Goal: Task Accomplishment & Management: Use online tool/utility

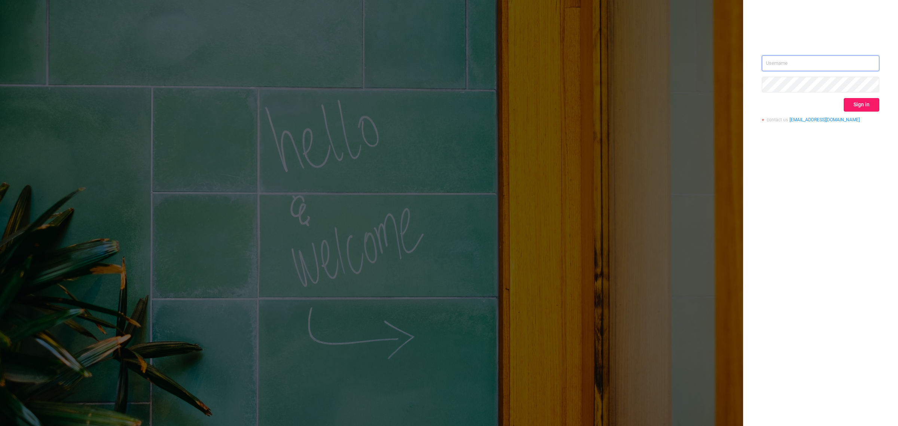
type input "[PERSON_NAME][EMAIL_ADDRESS][DOMAIN_NAME]"
click at [861, 103] on button "Sign in" at bounding box center [862, 104] width 36 height 13
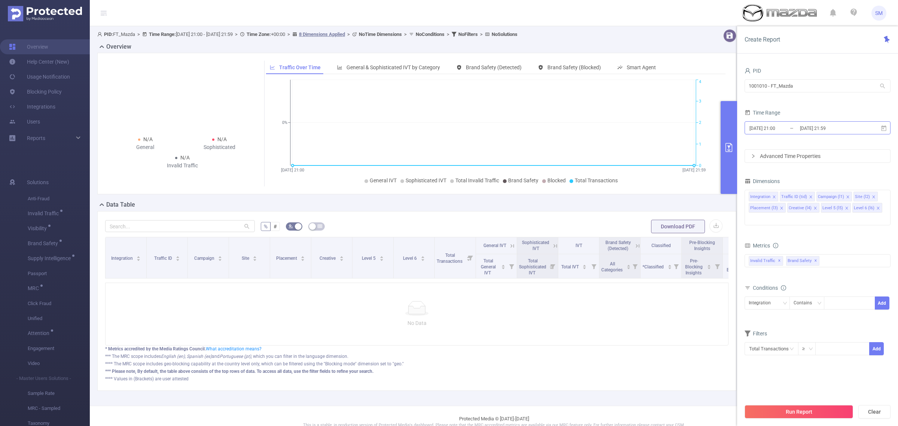
click at [829, 126] on input "[DATE] 21:59" at bounding box center [829, 128] width 61 height 10
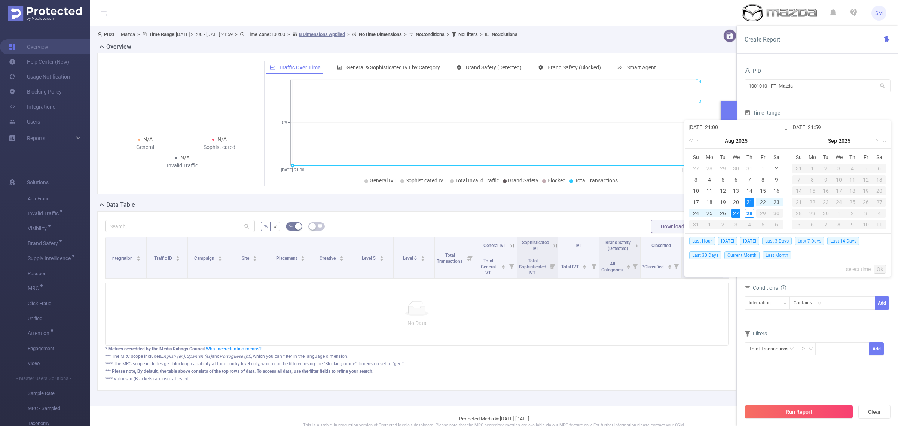
click at [814, 243] on span "Last 7 Days" at bounding box center [810, 241] width 30 height 8
type input "[DATE] 00:00"
type input "[DATE] 23:59"
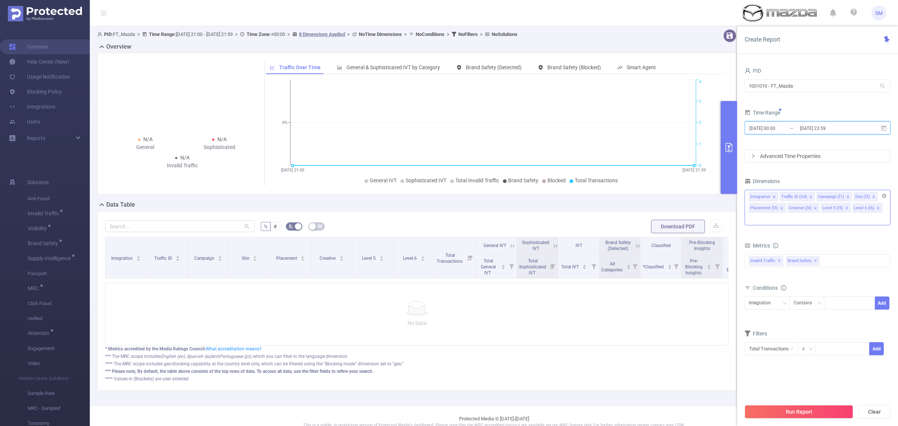
click at [878, 208] on icon "icon: close" at bounding box center [878, 208] width 4 height 4
click at [845, 207] on icon "icon: close" at bounding box center [847, 208] width 4 height 4
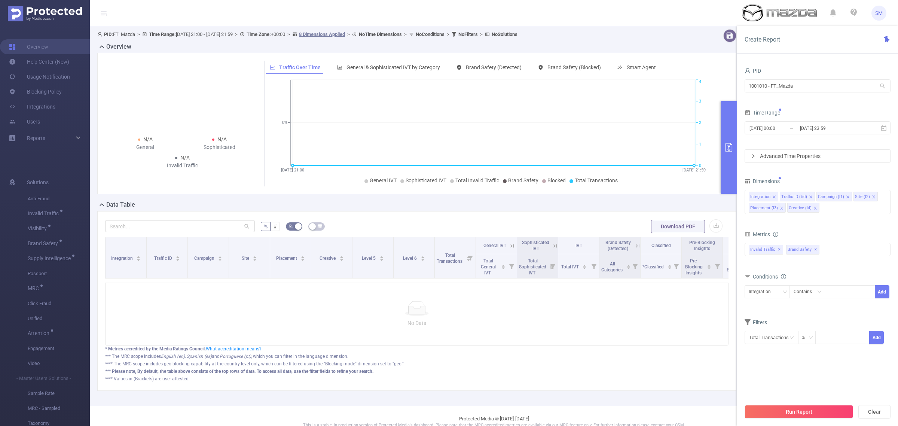
click at [841, 231] on div "Metrics" at bounding box center [818, 235] width 146 height 12
click at [816, 252] on span "Brand Safety ✕" at bounding box center [802, 250] width 33 height 10
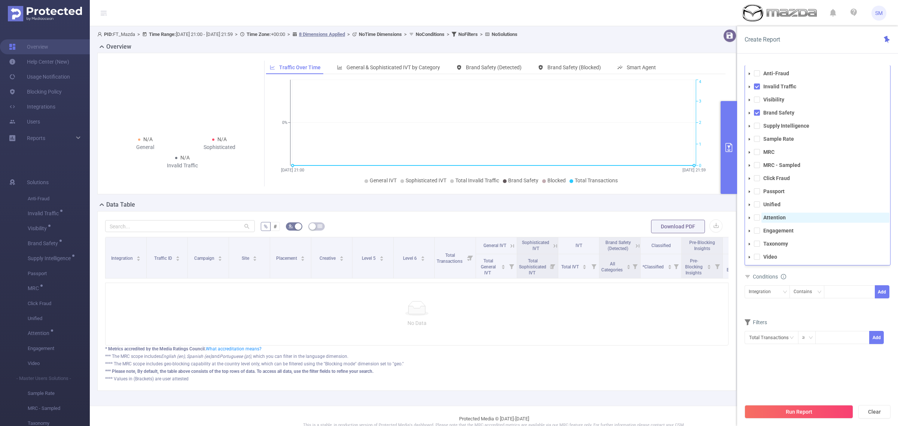
click at [780, 214] on strong "Attention" at bounding box center [774, 217] width 22 height 6
click at [756, 110] on span at bounding box center [757, 113] width 6 height 6
click at [758, 89] on span at bounding box center [757, 86] width 6 height 6
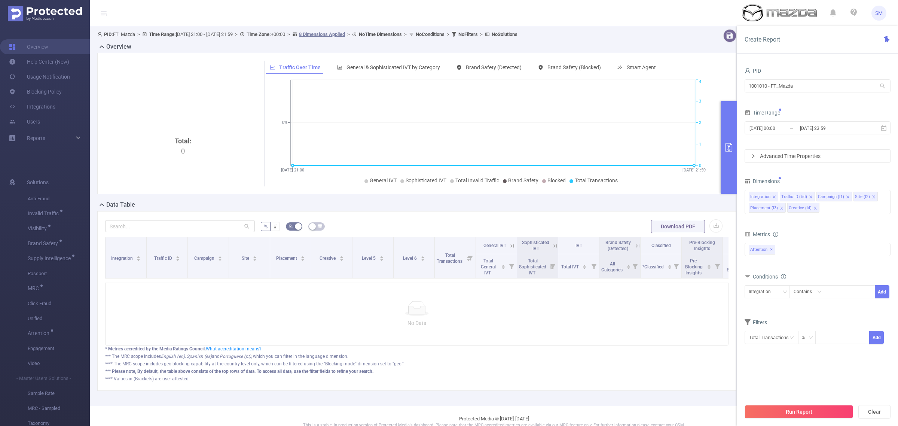
click at [793, 58] on div "PID 1001010 - FT_Mazda 1001010 - FT_Mazda Time Range [DATE] 00:00 _ [DATE] 23:5…" at bounding box center [817, 248] width 161 height 381
click at [840, 409] on button "Run Report" at bounding box center [799, 411] width 109 height 13
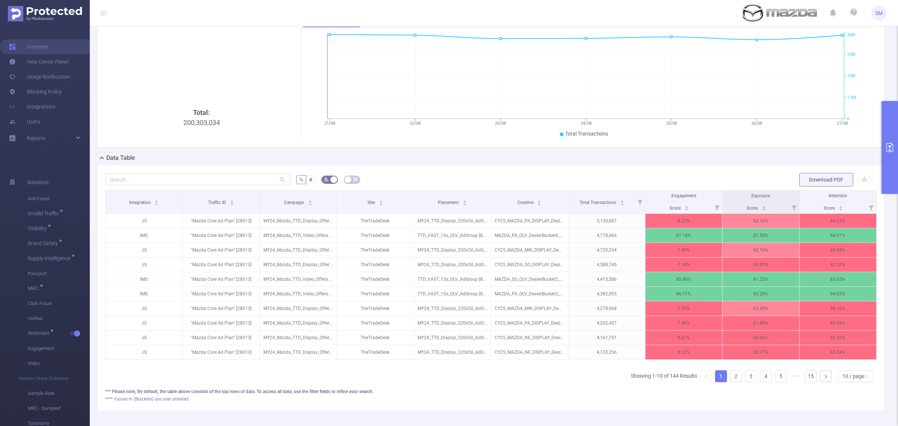
scroll to position [0, 1]
click at [893, 139] on button "primary" at bounding box center [890, 147] width 16 height 93
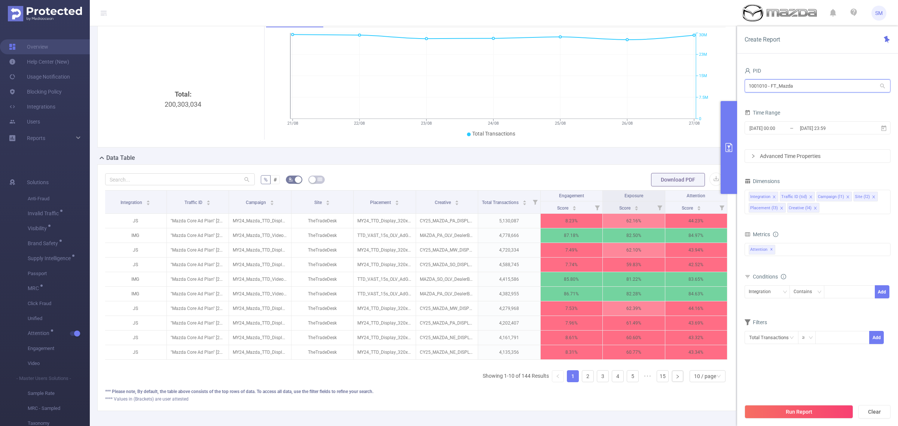
drag, startPoint x: 803, startPoint y: 86, endPoint x: 732, endPoint y: 83, distance: 71.2
click at [732, 83] on section "PID: FT_Mazda > Time Range: [DATE] 00:00 - [DATE] 23:59 > Time Zone: +00:00 > 6…" at bounding box center [494, 202] width 808 height 446
type input "tcaa"
click at [793, 97] on li "1001066 - Innovid_TCAA_Toyota_Cincinnati 13M [1.69M rows]" at bounding box center [818, 101] width 146 height 12
click at [845, 412] on button "Run Report" at bounding box center [799, 411] width 109 height 13
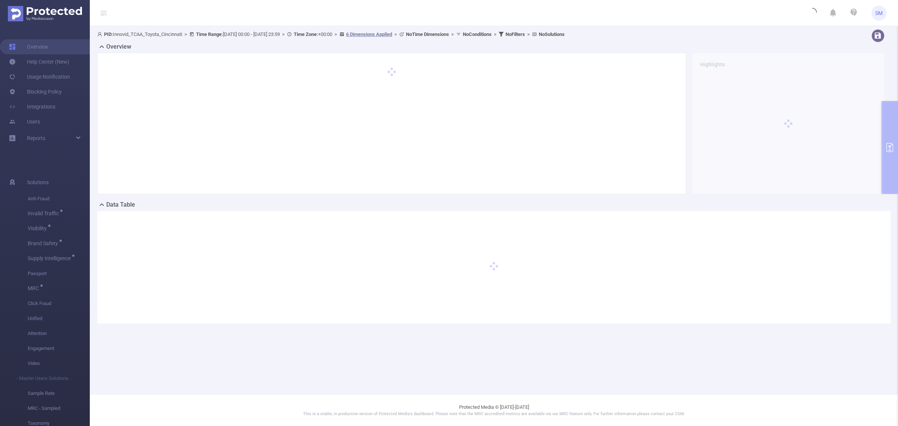
scroll to position [0, 0]
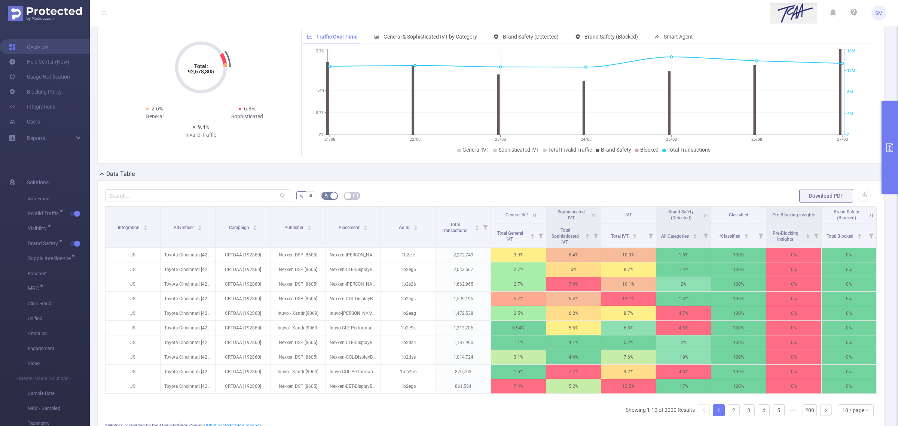
scroll to position [47, 0]
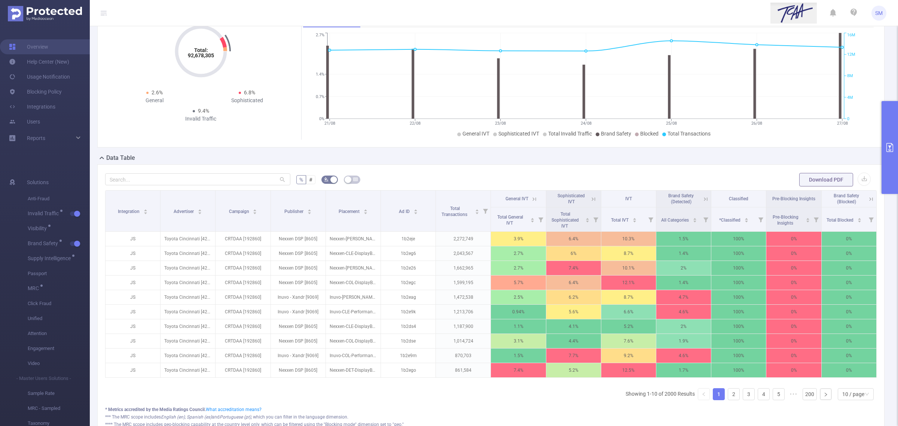
drag, startPoint x: 324, startPoint y: 216, endPoint x: 390, endPoint y: 177, distance: 77.3
click at [390, 177] on div "% # Download PDF Integration Advertiser Campaign Publisher Placement Ad ID Tota…" at bounding box center [491, 307] width 772 height 271
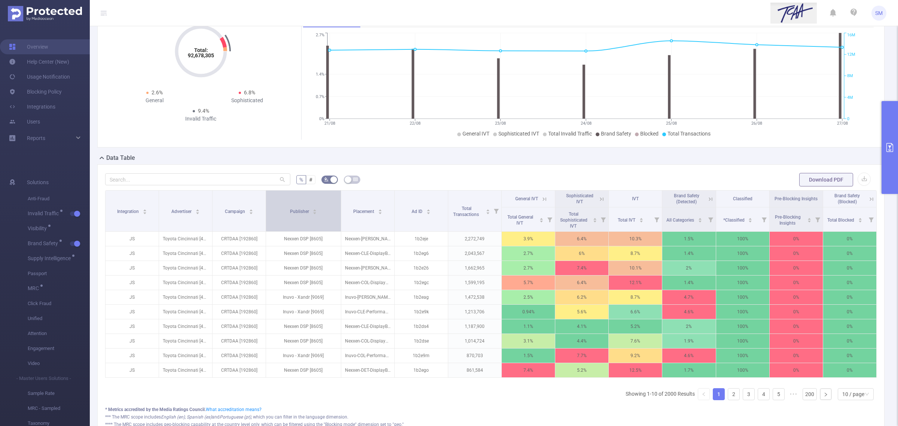
drag, startPoint x: 323, startPoint y: 206, endPoint x: 334, endPoint y: 206, distance: 11.6
click at [334, 206] on th "Publisher" at bounding box center [303, 210] width 75 height 41
click at [459, 170] on div "% # Download PDF Integration Advertiser Campaign Publisher Placement Ad ID Tota…" at bounding box center [490, 307] width 787 height 287
click at [890, 141] on button "primary" at bounding box center [890, 147] width 16 height 93
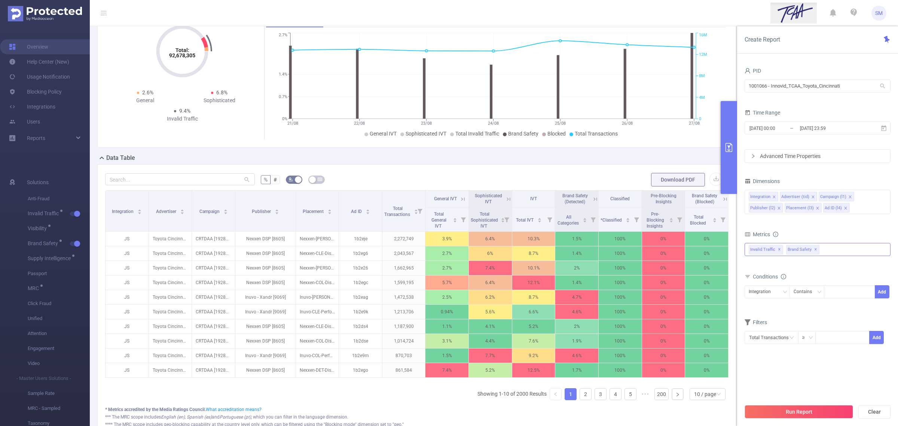
click at [814, 246] on span "✕" at bounding box center [815, 249] width 3 height 9
click at [779, 250] on span "✕" at bounding box center [779, 249] width 3 height 9
click at [794, 251] on div "Anti-Fraud Invalid Traffic Visibility Brand Safety Supply Intelligence Sample R…" at bounding box center [818, 249] width 146 height 12
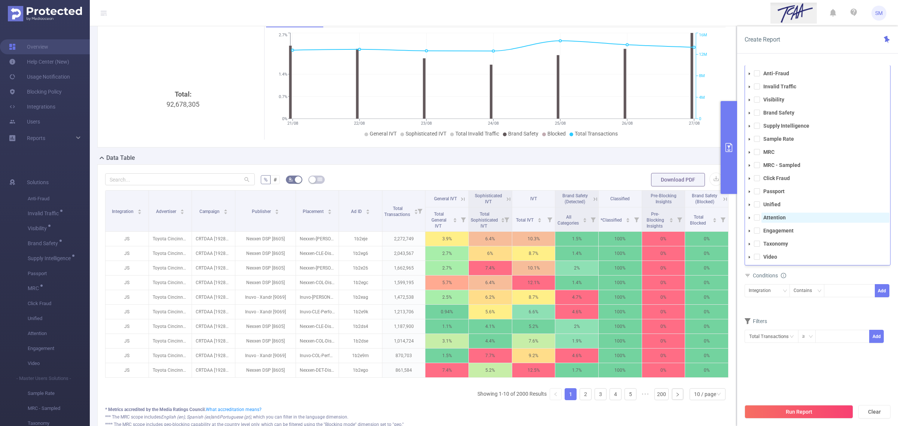
click at [780, 220] on strong "Attention" at bounding box center [774, 217] width 22 height 6
click at [777, 55] on div "Create Report PID 1001066 - Innovid_TCAA_Toyota_Cincinnati 1001066 - Innovid_TC…" at bounding box center [817, 226] width 161 height 400
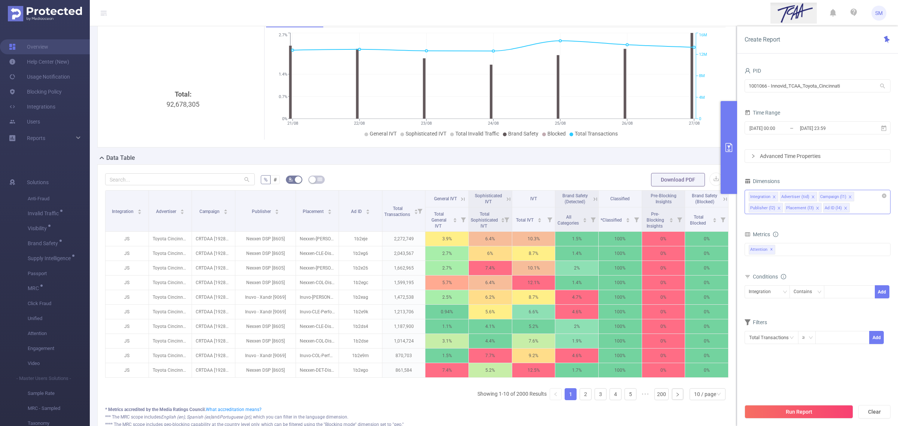
click at [775, 197] on icon "icon: close" at bounding box center [774, 197] width 4 height 4
click at [798, 179] on div "Dimensions" at bounding box center [818, 182] width 146 height 12
click at [820, 406] on button "Run Report" at bounding box center [799, 411] width 109 height 13
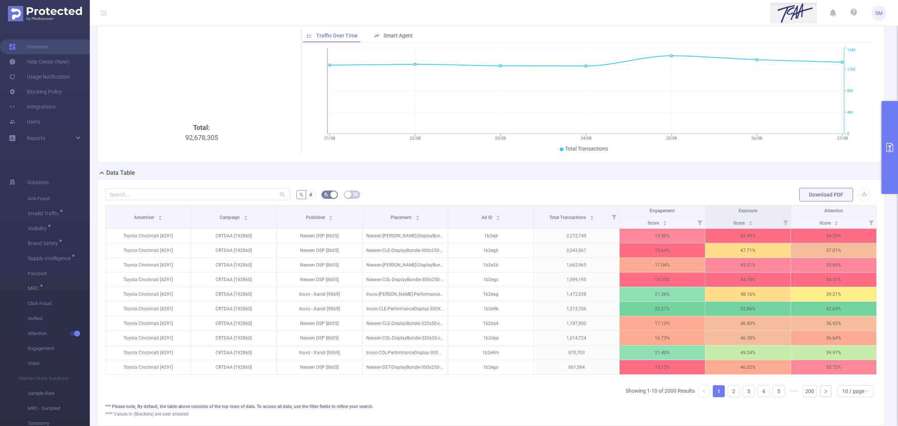
scroll to position [47, 0]
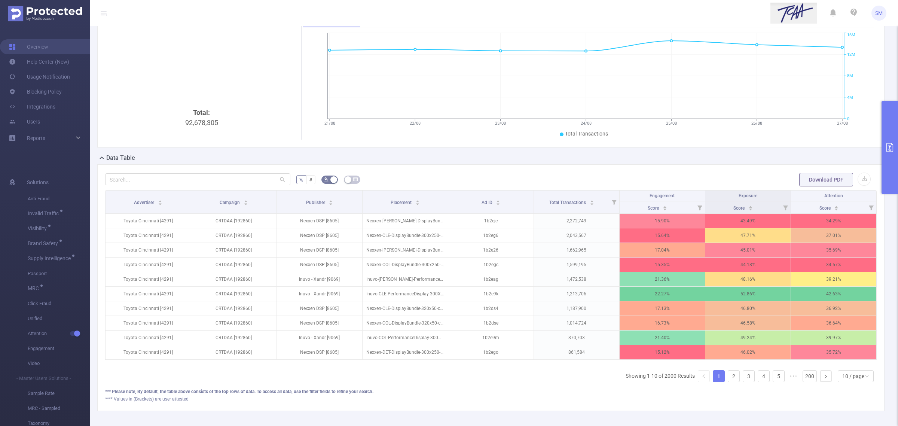
click at [310, 411] on div "% # Download PDF Advertiser Campaign Publisher Placement Ad ID Total Transactio…" at bounding box center [490, 287] width 787 height 247
click at [196, 75] on div "Total: 92,678,305" at bounding box center [201, 77] width 193 height 126
click at [885, 153] on button "primary" at bounding box center [890, 147] width 16 height 93
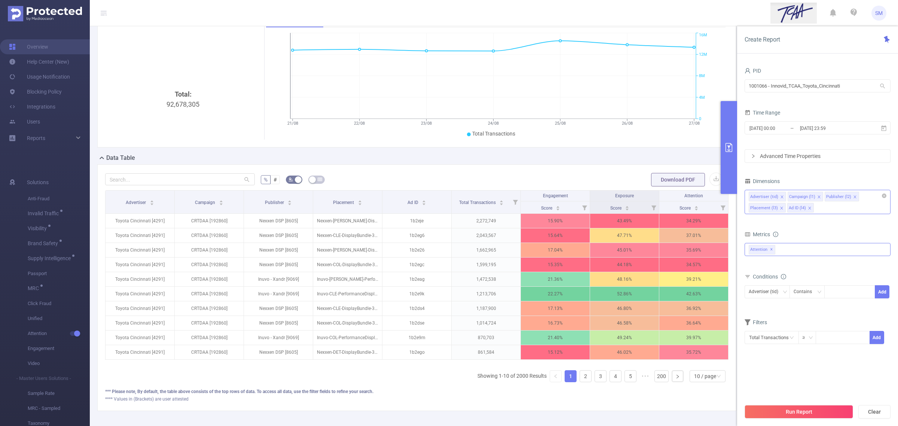
click at [772, 249] on span "✕" at bounding box center [771, 249] width 3 height 9
click at [783, 251] on div "Anti-Fraud Invalid Traffic Visibility Brand Safety Supply Intelligence Sample R…" at bounding box center [818, 249] width 146 height 12
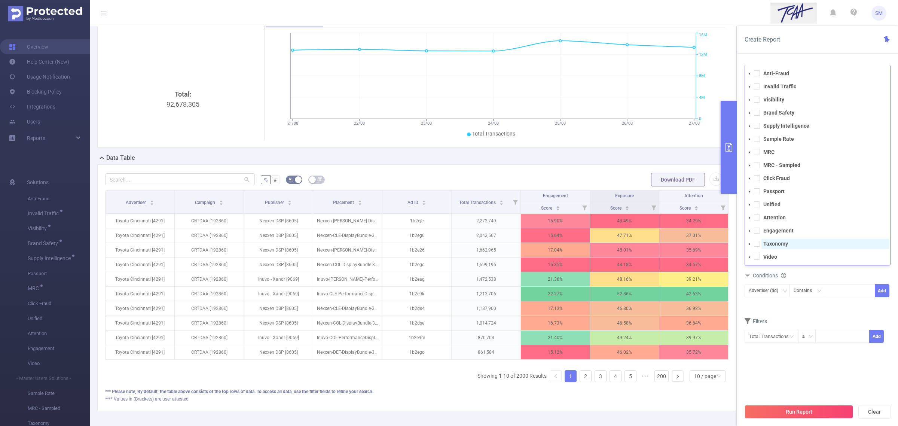
click at [783, 245] on strong "Taxonomy" at bounding box center [775, 244] width 25 height 6
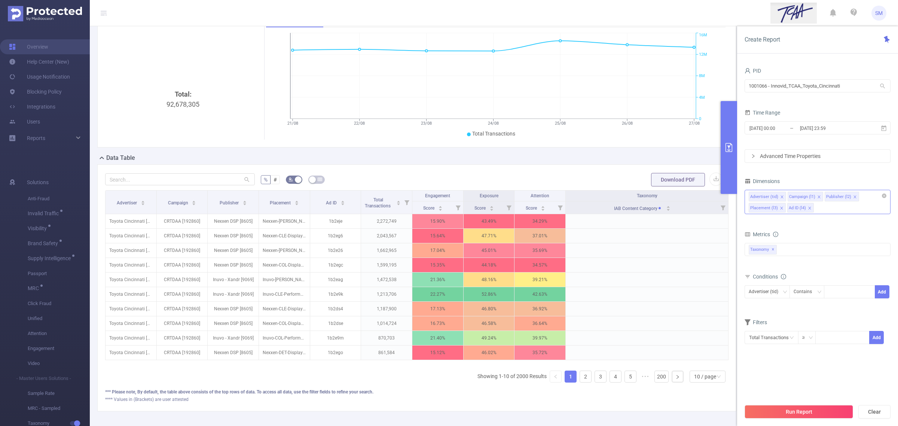
click at [803, 367] on section "PID 1001066 - Innovid_TCAA_Toyota_Cincinnati 1001066 - Innovid_TCAA_Toyota_Cinc…" at bounding box center [818, 232] width 146 height 334
click at [825, 414] on button "Run Report" at bounding box center [799, 411] width 109 height 13
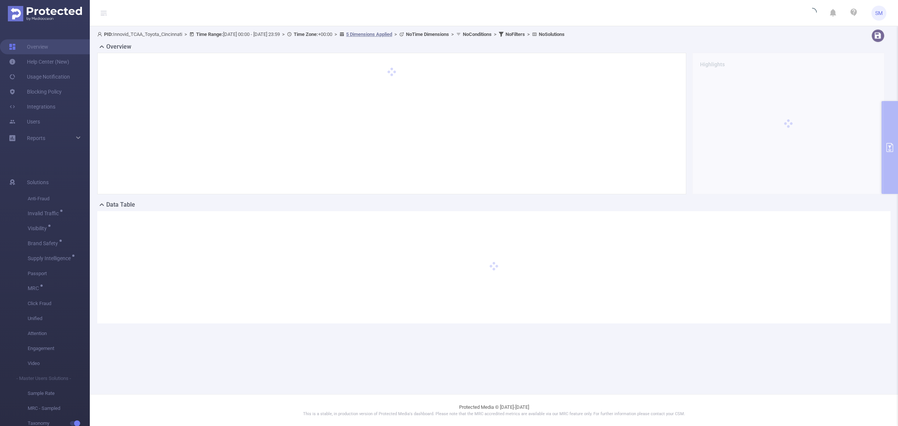
scroll to position [0, 0]
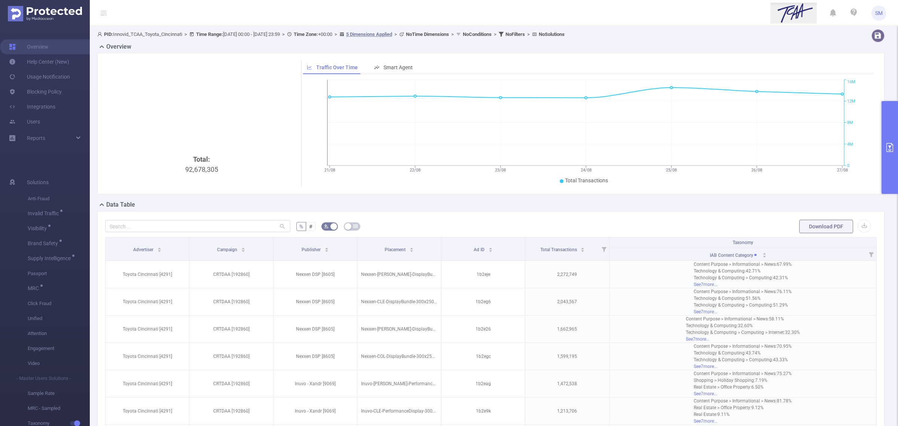
click at [841, 44] on div "Overview" at bounding box center [493, 47] width 793 height 10
